Goal: Navigation & Orientation: Find specific page/section

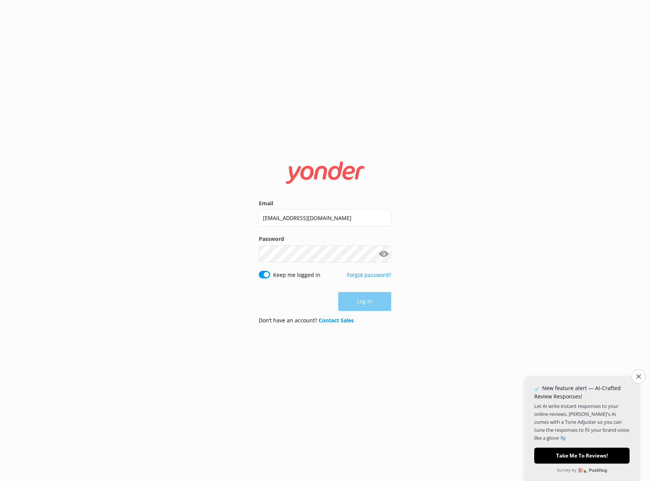
type input "[EMAIL_ADDRESS][DOMAIN_NAME]"
click at [383, 255] on button "Show password" at bounding box center [383, 253] width 15 height 15
click at [363, 303] on button "Log in" at bounding box center [364, 301] width 53 height 19
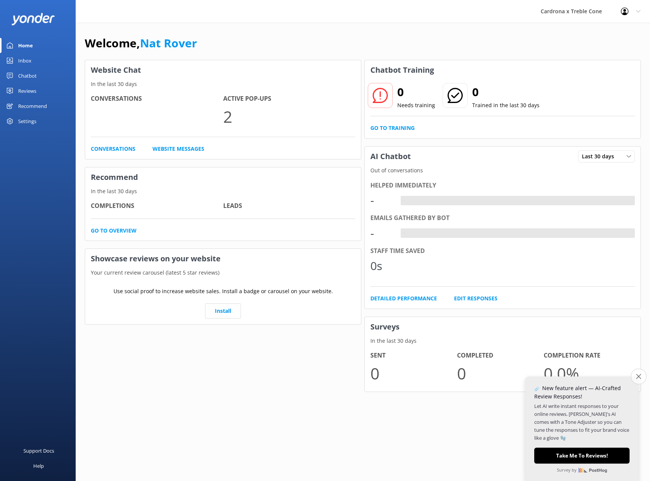
click at [637, 377] on icon "Close survey" at bounding box center [638, 375] width 5 height 5
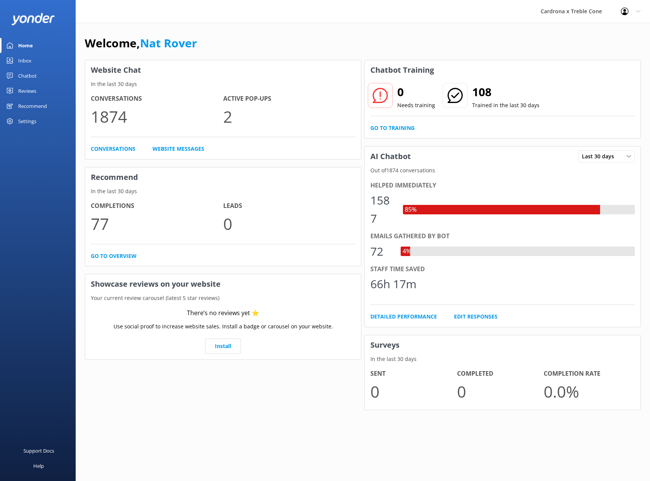
click at [23, 76] on div "Chatbot" at bounding box center [27, 75] width 19 height 15
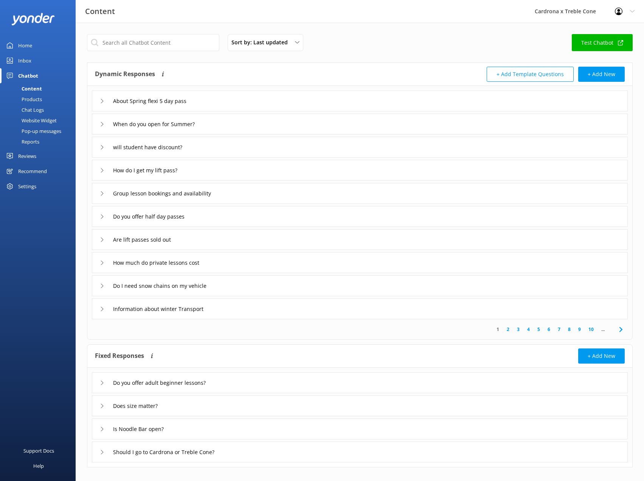
click at [31, 161] on div "Reviews" at bounding box center [27, 155] width 18 height 15
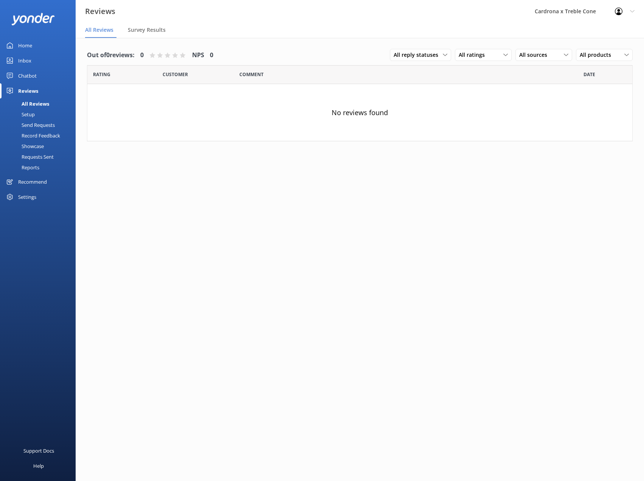
click at [32, 182] on div "Recommend" at bounding box center [32, 181] width 29 height 15
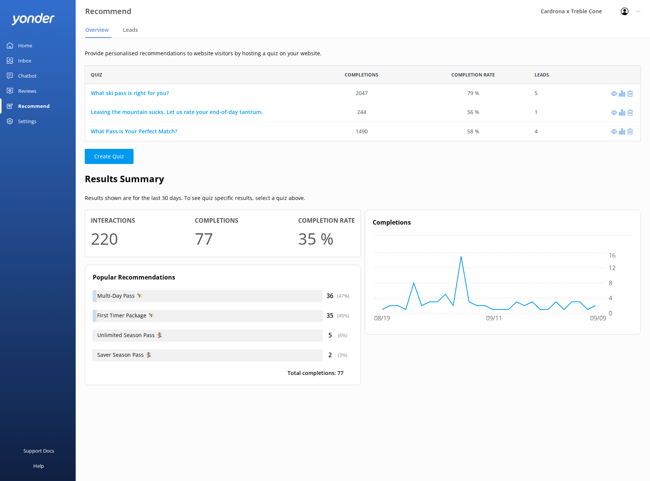
scroll to position [70, 551]
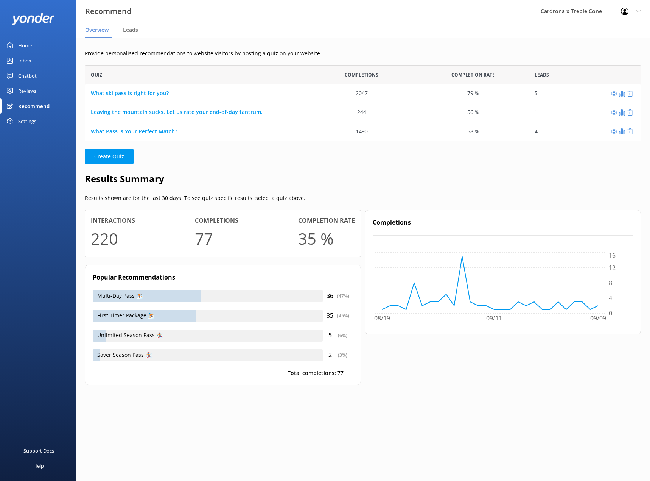
click at [30, 90] on div "Reviews" at bounding box center [27, 90] width 18 height 15
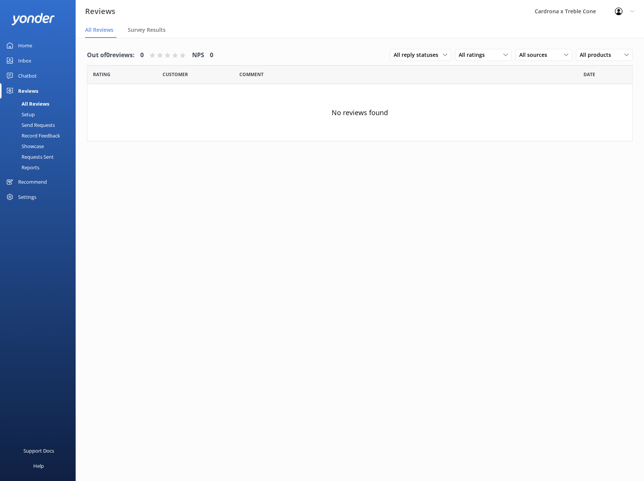
click at [30, 123] on div "Send Requests" at bounding box center [30, 125] width 50 height 11
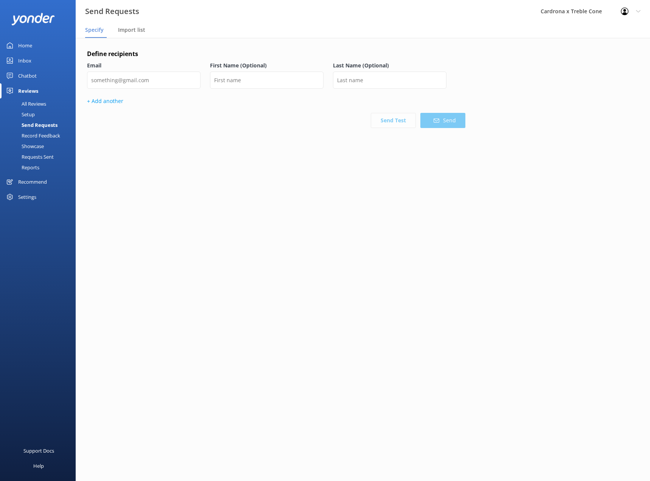
click at [31, 134] on div "Record Feedback" at bounding box center [33, 135] width 56 height 11
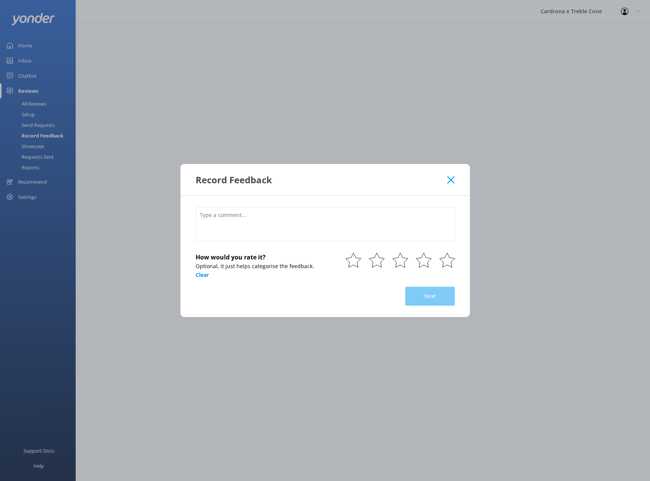
click at [453, 184] on div "Record Feedback" at bounding box center [325, 179] width 289 height 31
click at [451, 178] on icon at bounding box center [450, 180] width 7 height 8
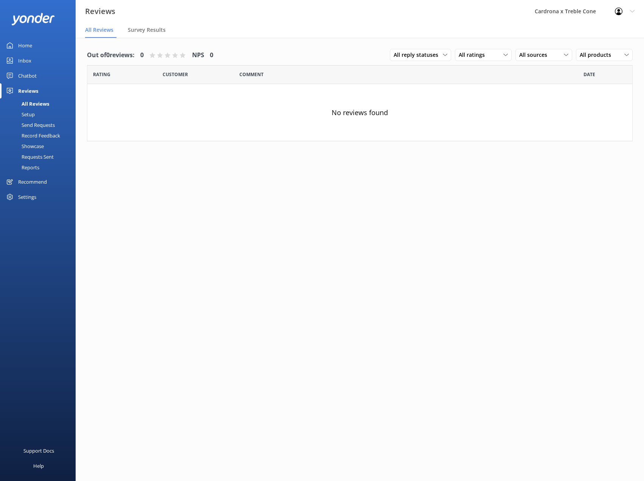
click at [36, 146] on div "Showcase" at bounding box center [24, 146] width 39 height 11
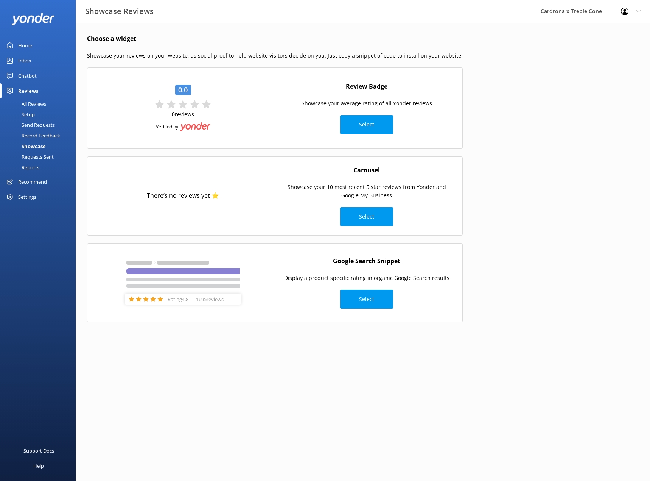
click at [36, 154] on div "Requests Sent" at bounding box center [29, 156] width 49 height 11
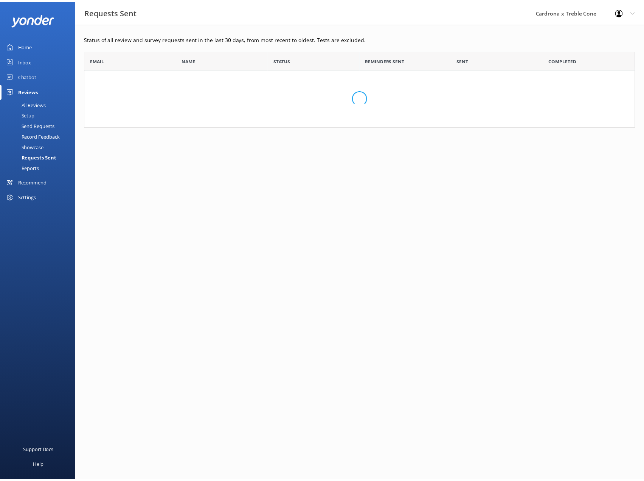
scroll to position [71, 551]
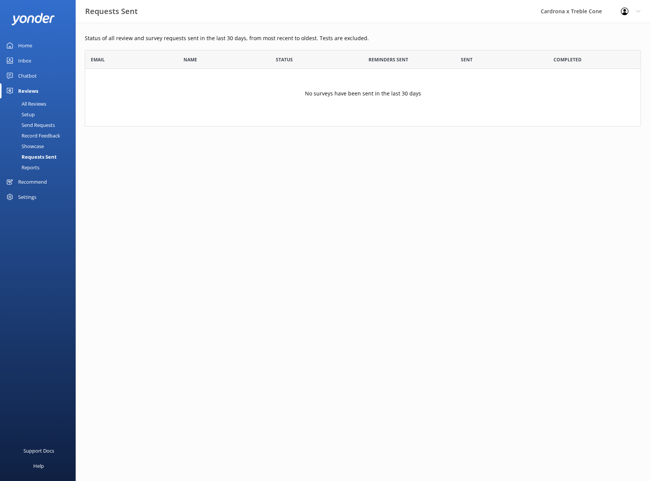
click at [37, 166] on div "Reports" at bounding box center [22, 167] width 35 height 11
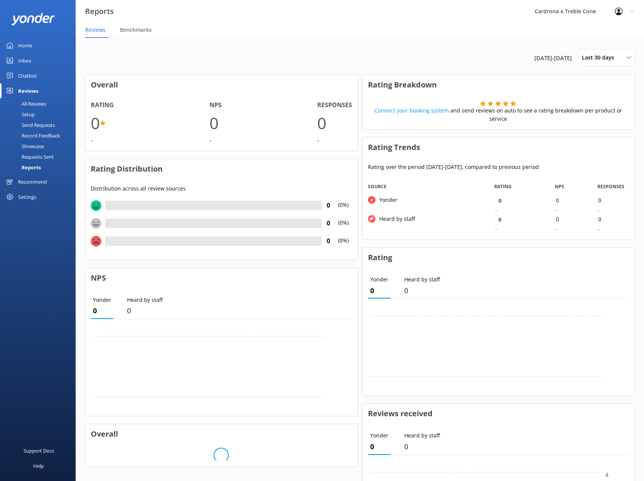
scroll to position [57, 267]
click at [25, 74] on div "Chatbot" at bounding box center [27, 75] width 19 height 15
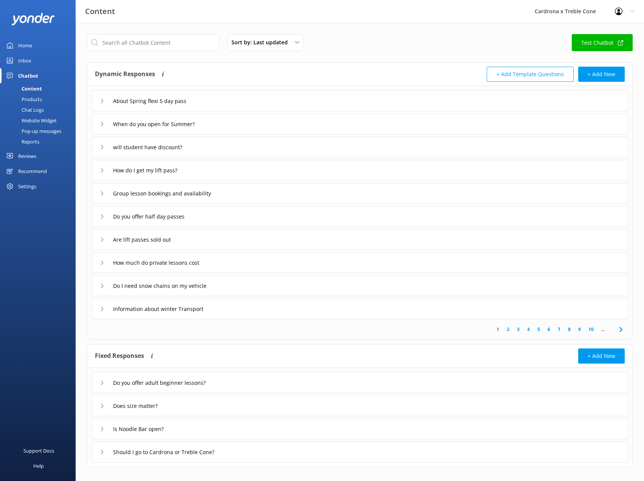
click at [595, 41] on link "Test Chatbot" at bounding box center [602, 42] width 61 height 17
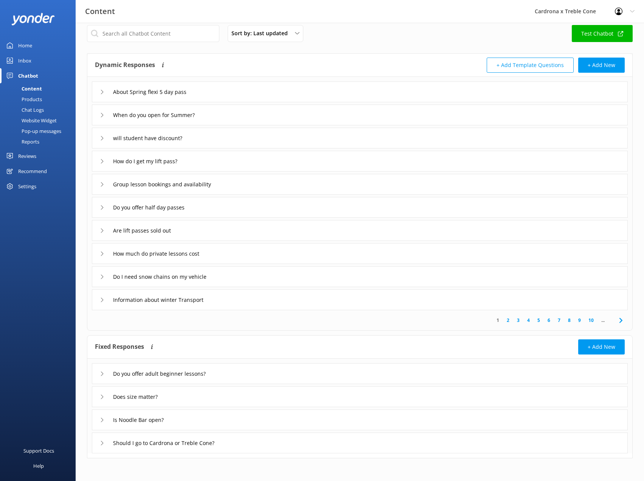
scroll to position [0, 0]
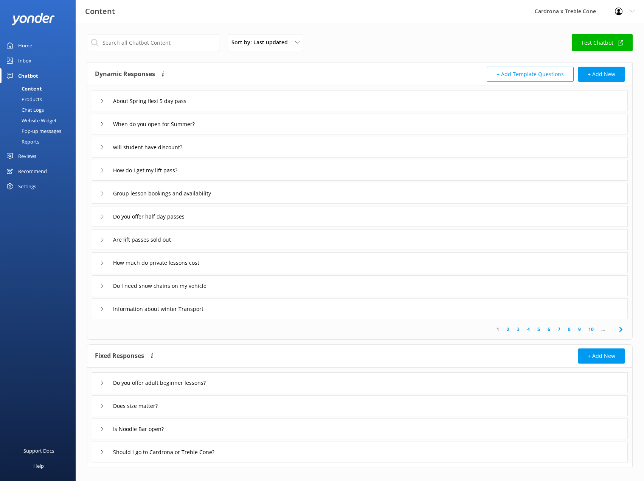
click at [22, 46] on div "Home" at bounding box center [25, 45] width 14 height 15
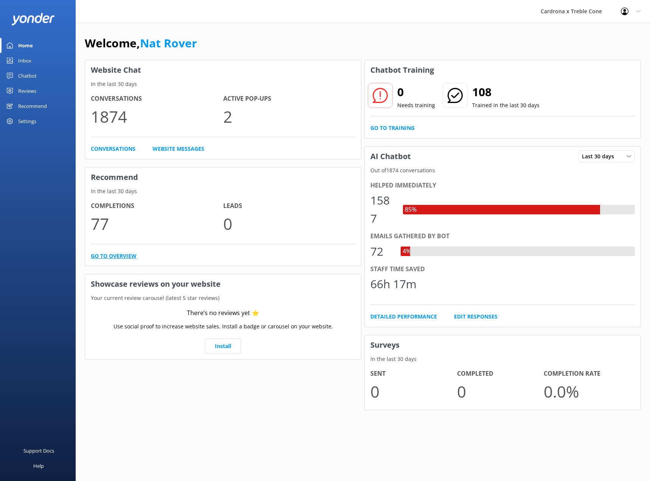
click at [115, 256] on link "Go to overview" at bounding box center [114, 256] width 46 height 8
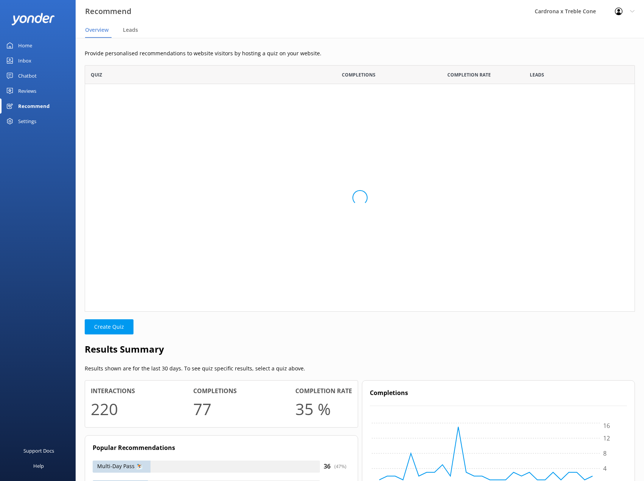
scroll to position [6, 6]
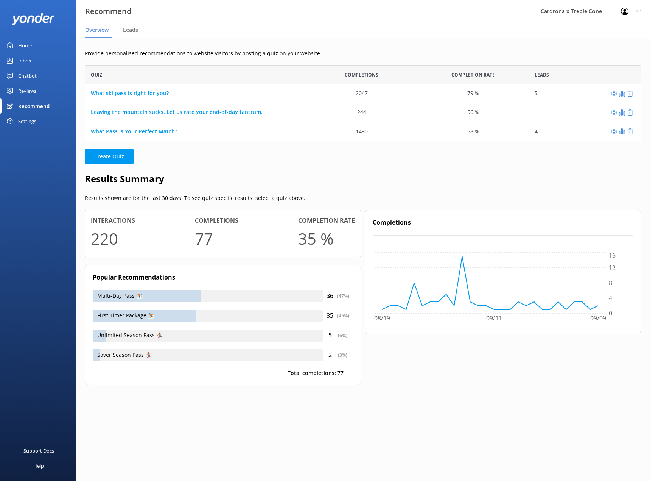
click at [29, 43] on div "Home" at bounding box center [25, 45] width 14 height 15
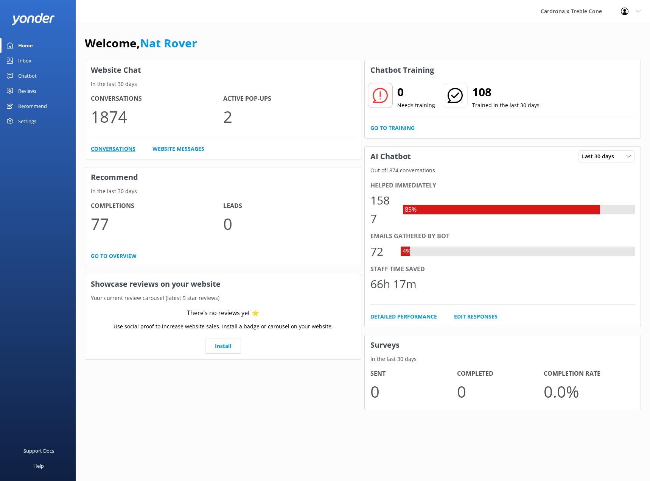
click at [106, 151] on link "Conversations" at bounding box center [113, 149] width 45 height 8
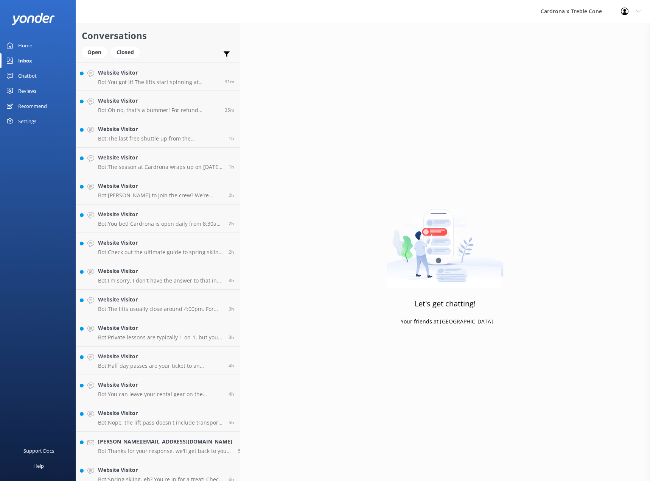
click at [24, 44] on div "Home" at bounding box center [25, 45] width 14 height 15
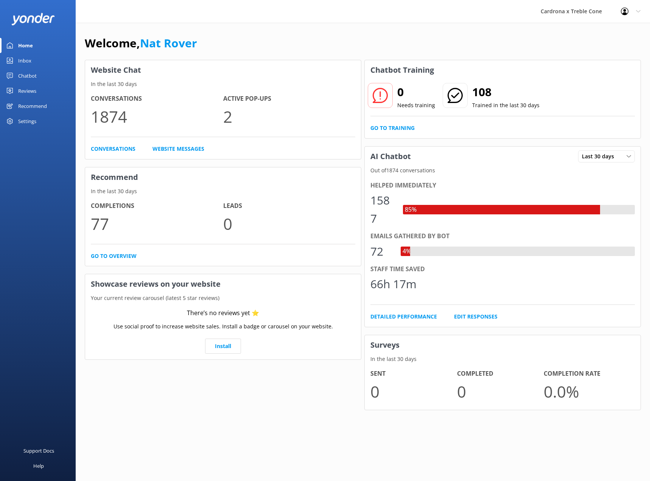
click at [25, 59] on div "Inbox" at bounding box center [24, 60] width 13 height 15
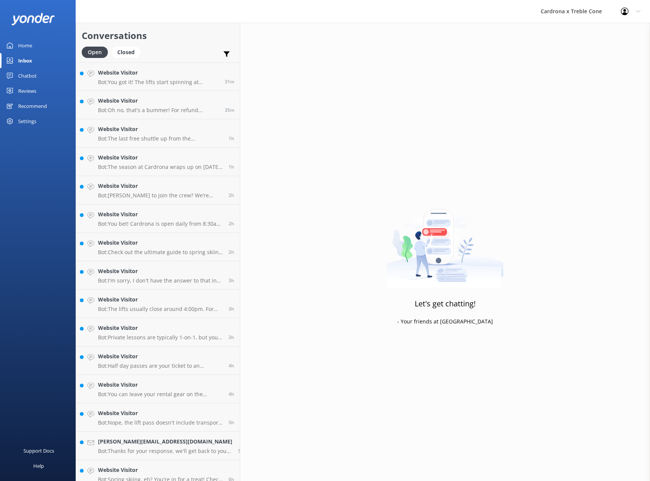
click at [27, 75] on div "Chatbot" at bounding box center [27, 75] width 19 height 15
